Goal: Transaction & Acquisition: Purchase product/service

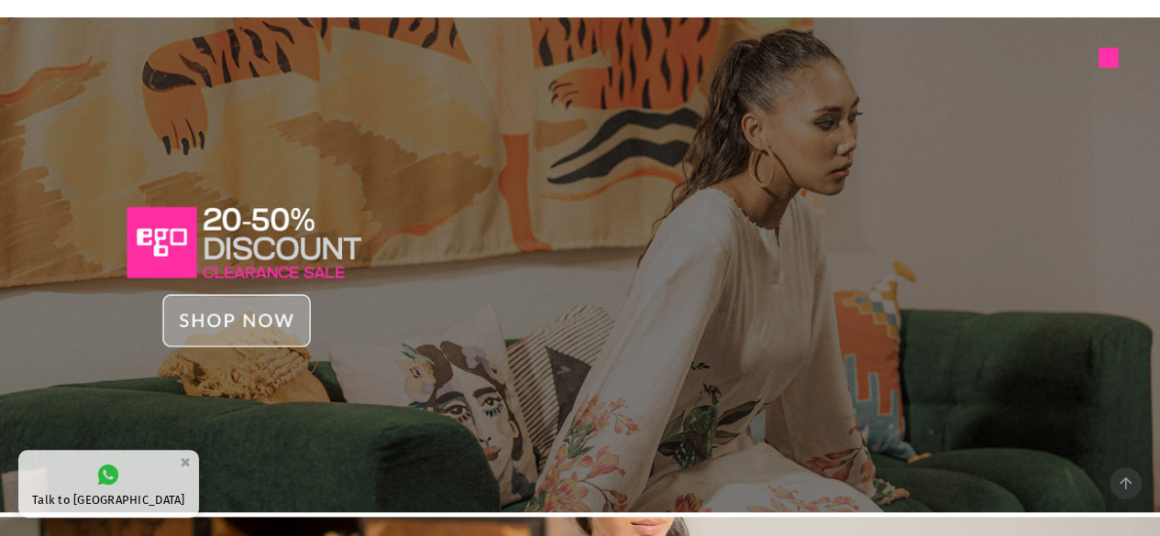
scroll to position [33, 0]
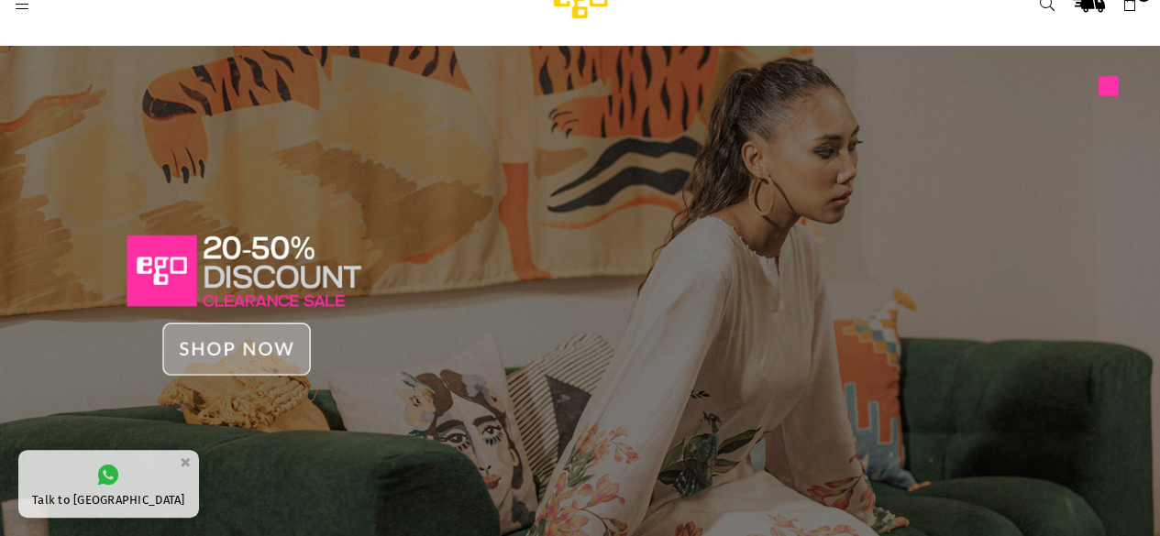
click at [248, 347] on img at bounding box center [580, 294] width 1160 height 496
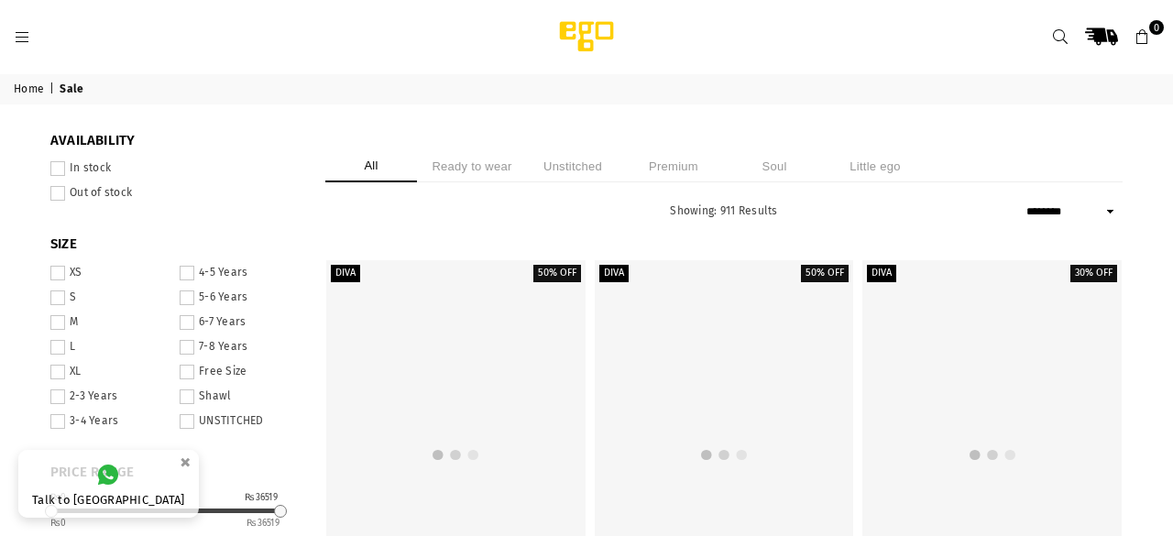
select select "******"
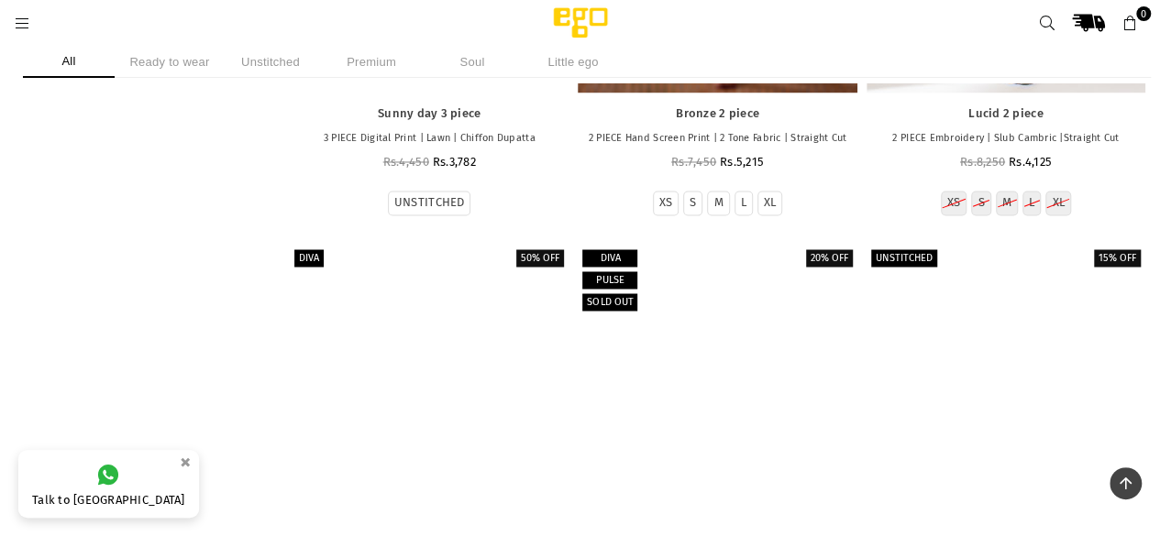
scroll to position [15401, 0]
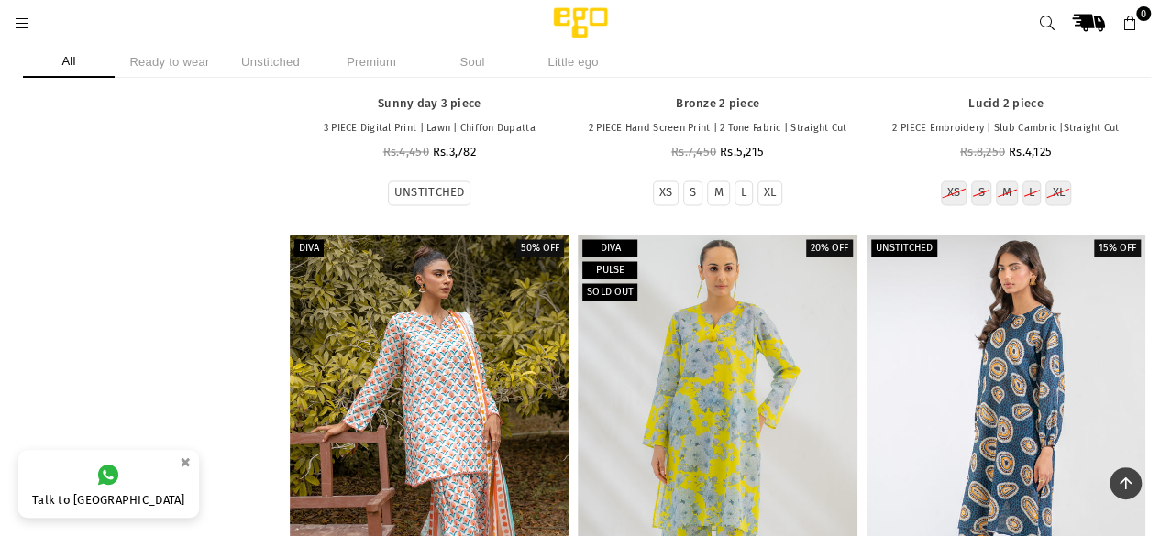
drag, startPoint x: 231, startPoint y: 155, endPoint x: 88, endPoint y: 285, distance: 193.4
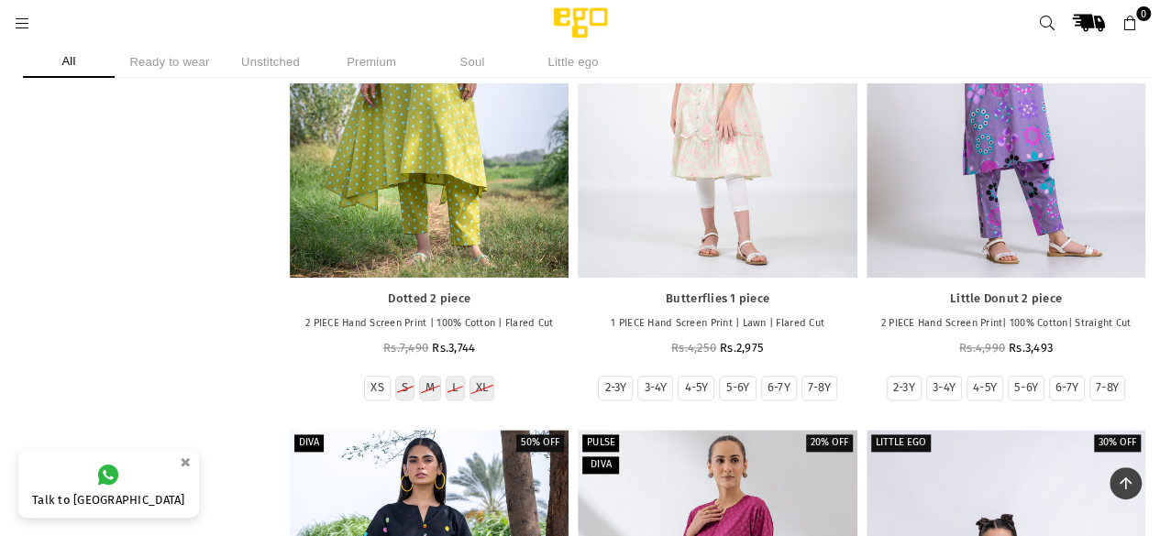
scroll to position [49605, 0]
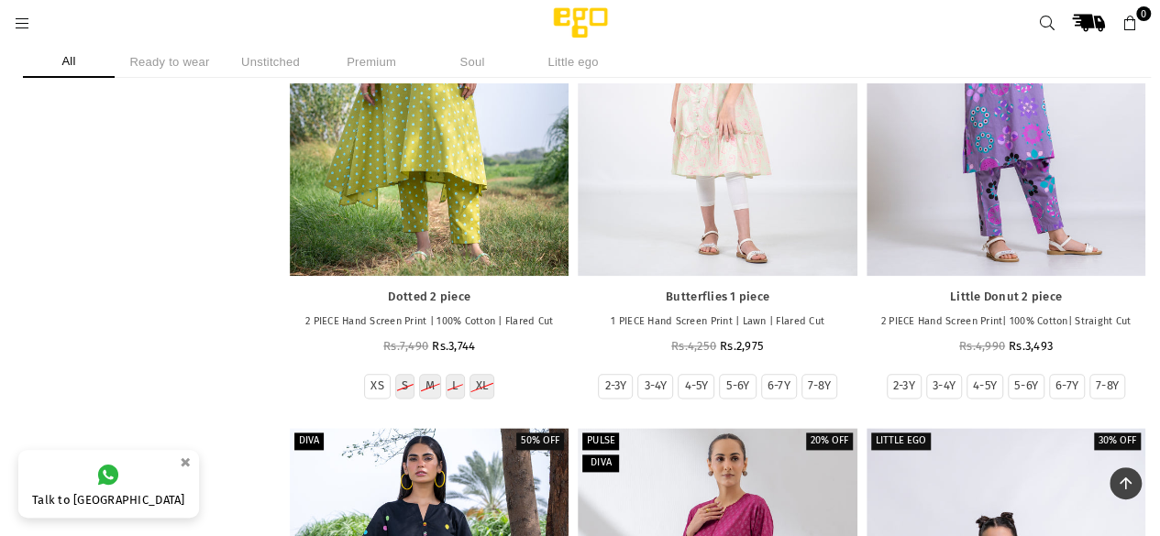
click at [191, 61] on li "Ready to wear" at bounding box center [170, 62] width 92 height 32
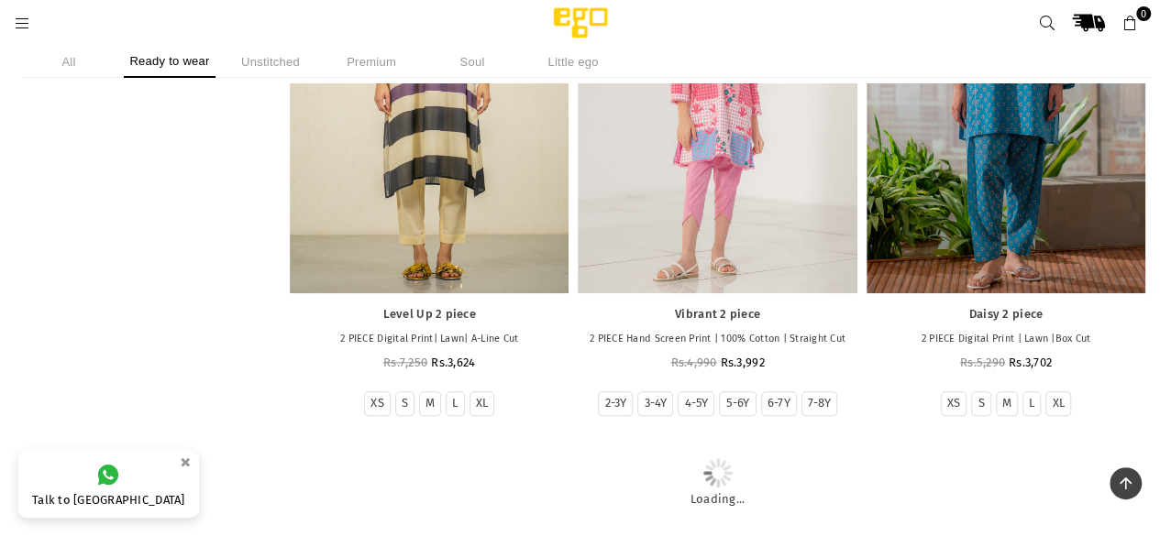
scroll to position [11553, 0]
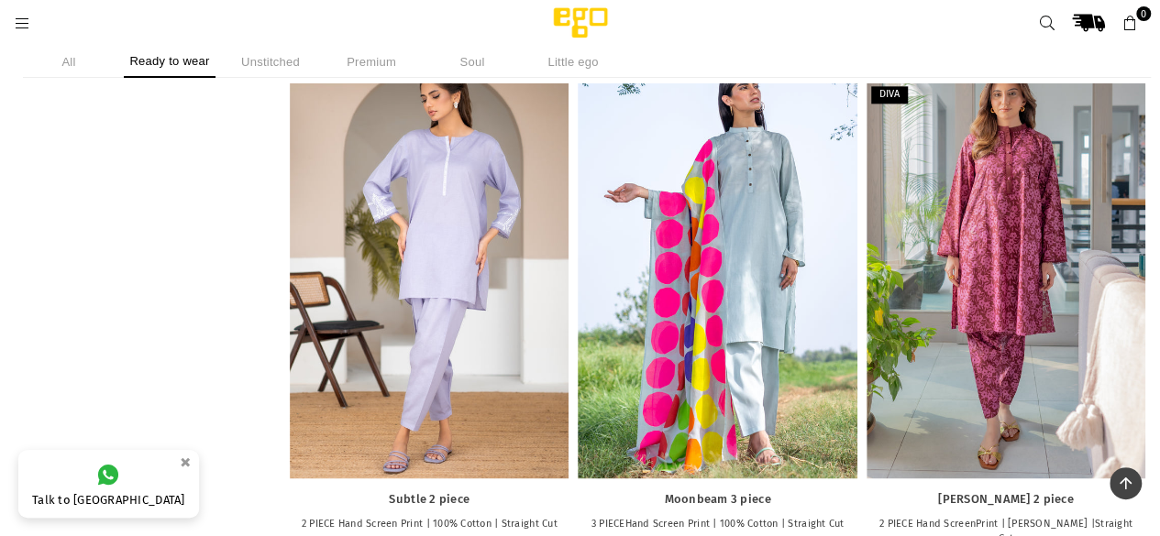
click at [26, 25] on icon at bounding box center [22, 24] width 17 height 17
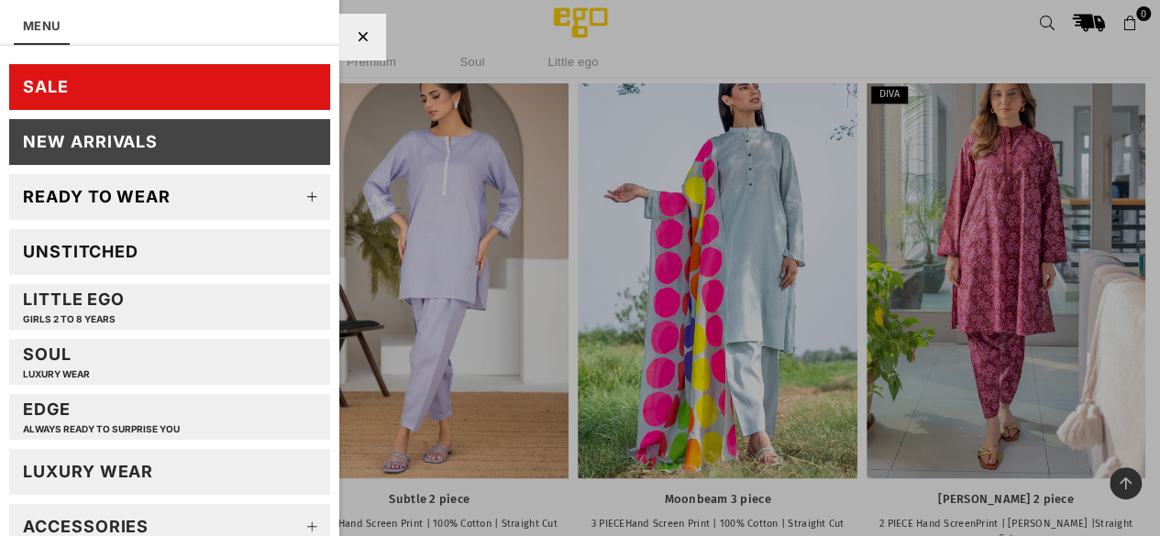
click at [293, 193] on icon at bounding box center [311, 197] width 37 height 37
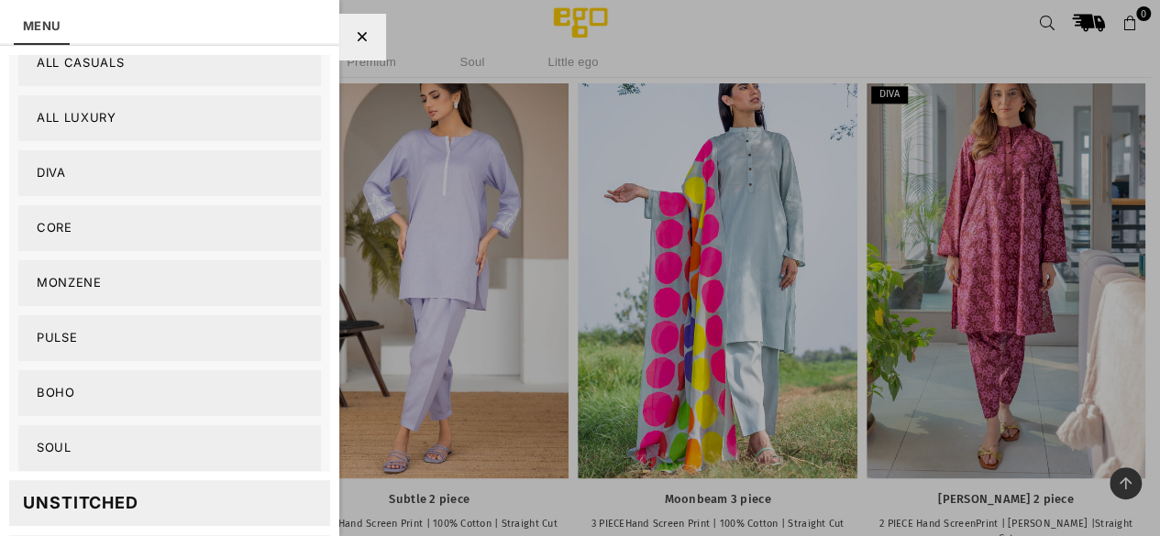
scroll to position [249, 0]
click at [132, 239] on link "Core" at bounding box center [169, 227] width 303 height 46
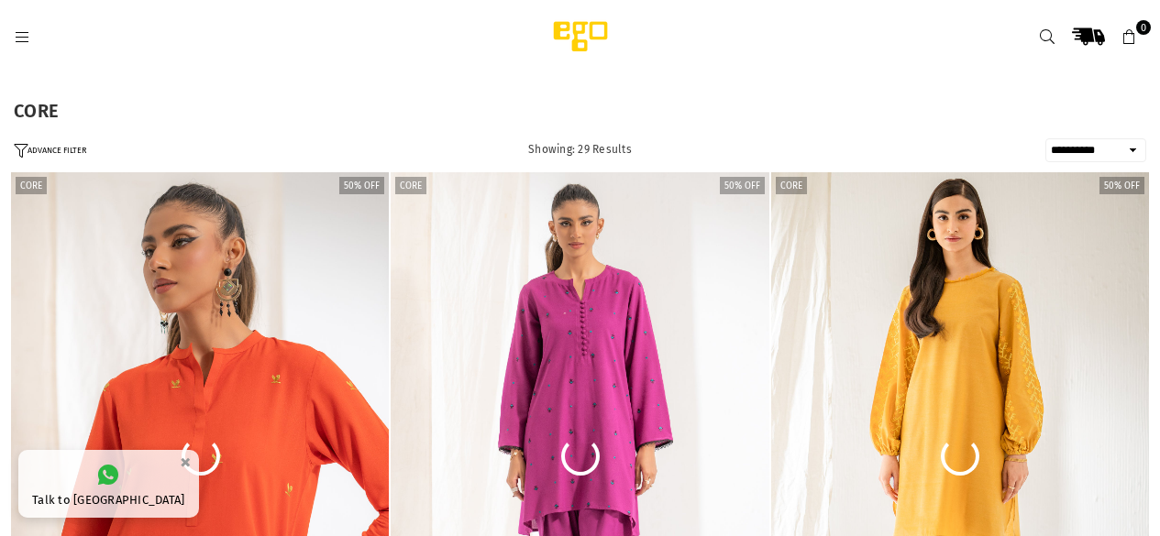
select select "**********"
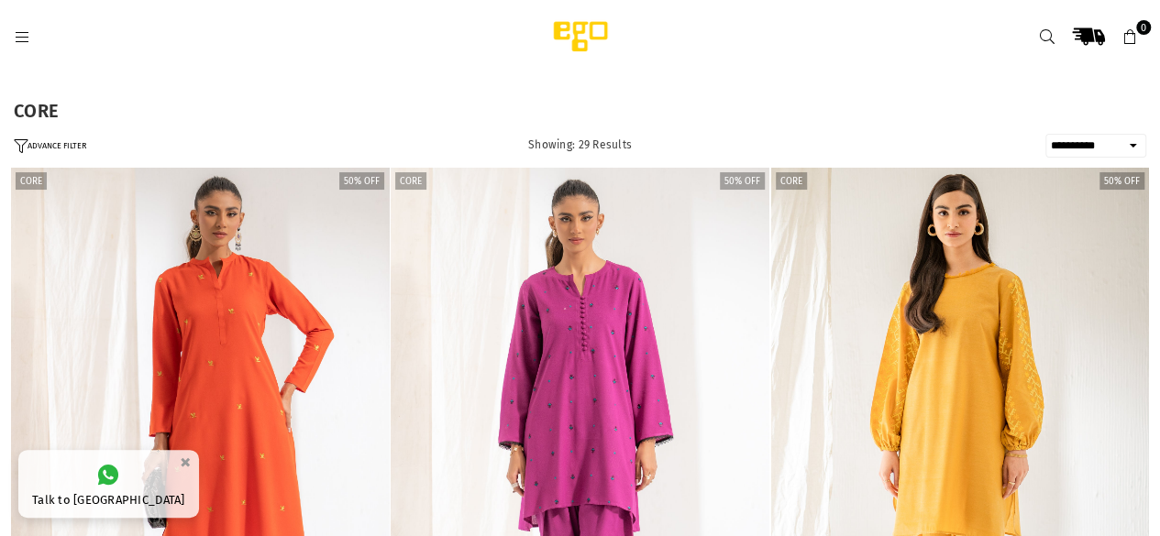
click at [1076, 148] on select "**********" at bounding box center [1095, 146] width 101 height 24
click at [23, 40] on icon at bounding box center [22, 37] width 17 height 17
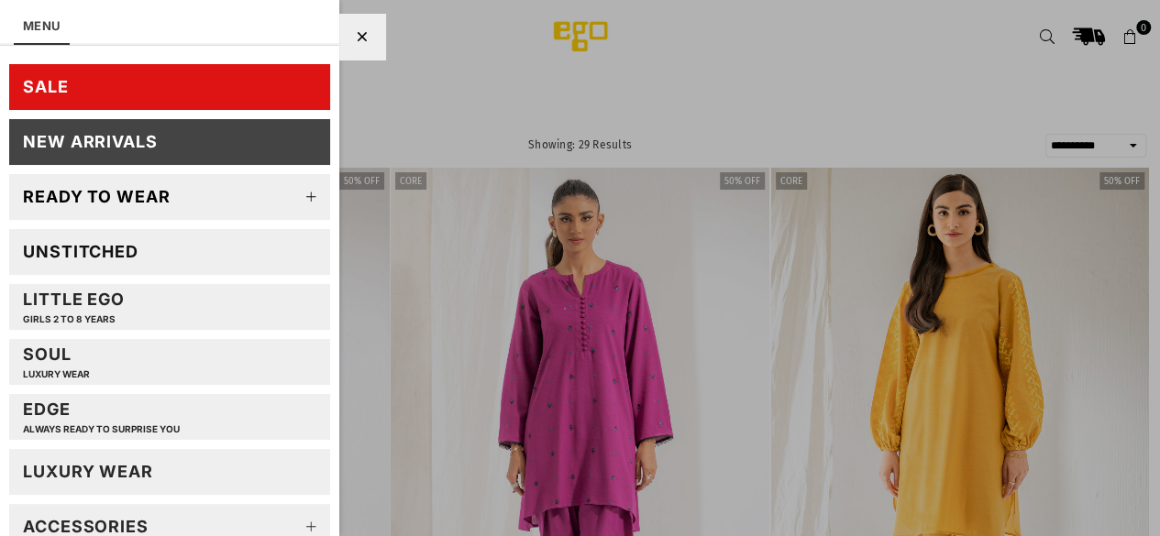
click at [302, 186] on icon at bounding box center [311, 197] width 37 height 37
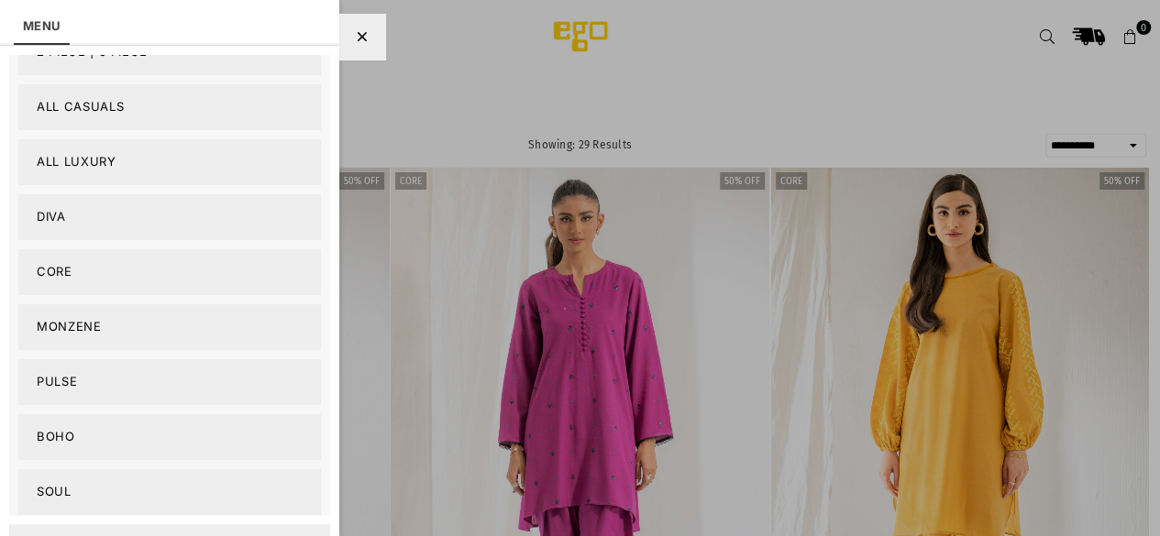
scroll to position [207, 0]
click at [214, 295] on ul "2 PIECE | 3 PIECE All Casuals All Luxury Diva Core Monzene Pulse Boho Soul" at bounding box center [169, 263] width 321 height 500
click at [213, 320] on link "Monzene" at bounding box center [169, 325] width 303 height 46
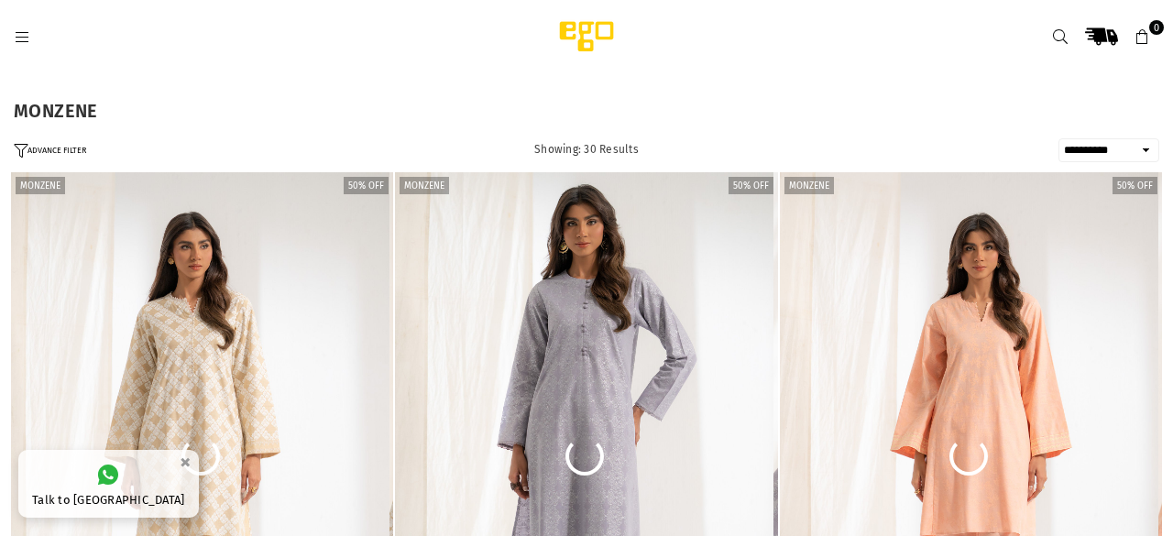
select select "**********"
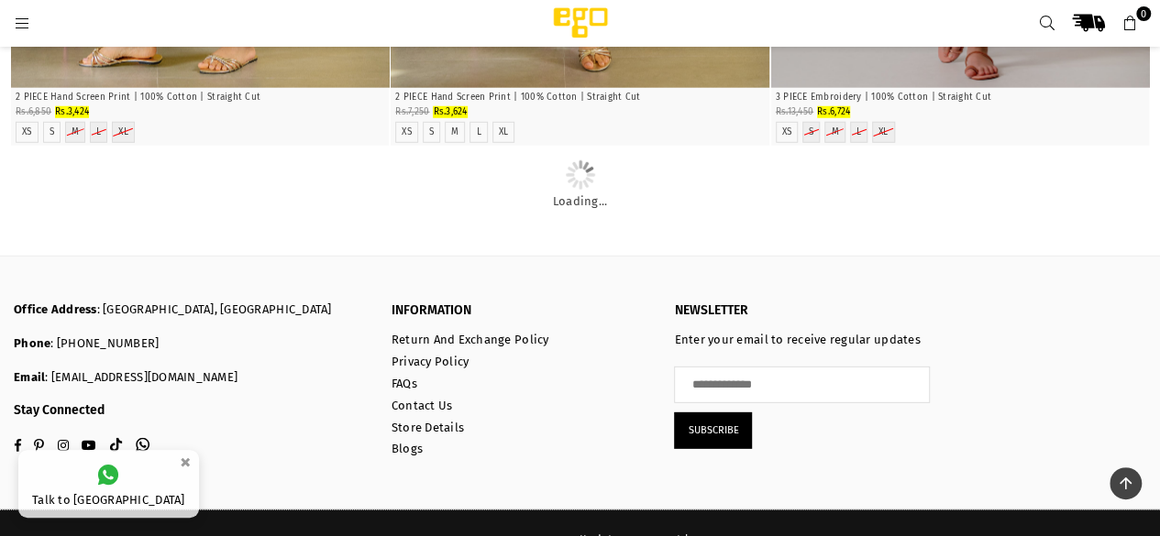
scroll to position [2537, 0]
